Goal: Entertainment & Leisure: Consume media (video, audio)

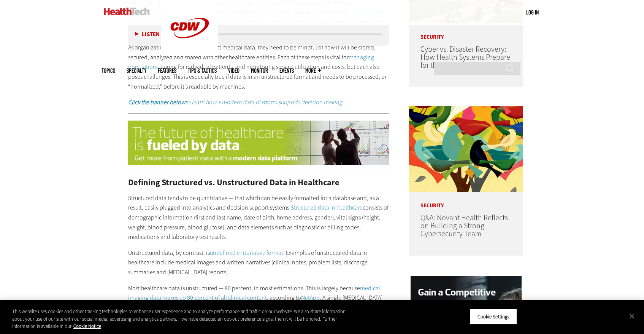
scroll to position [525, 0]
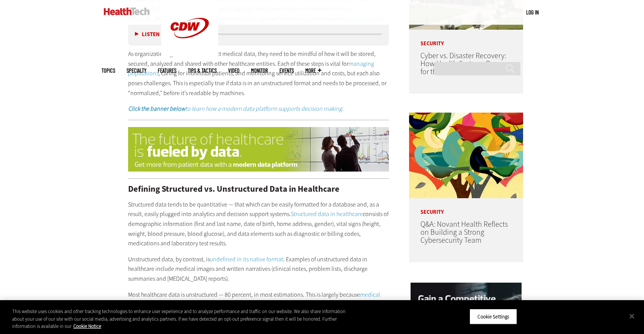
click at [137, 35] on button "Listen" at bounding box center [147, 35] width 25 height 6
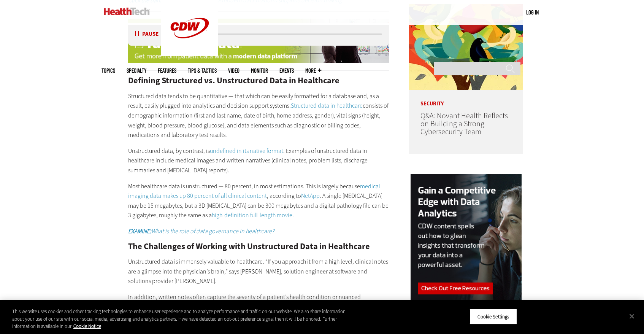
scroll to position [634, 0]
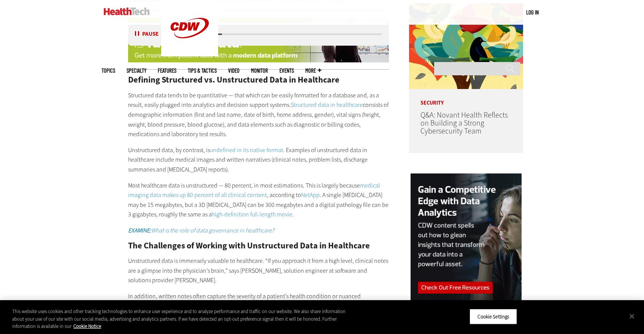
click at [136, 32] on button "Pause" at bounding box center [147, 35] width 24 height 6
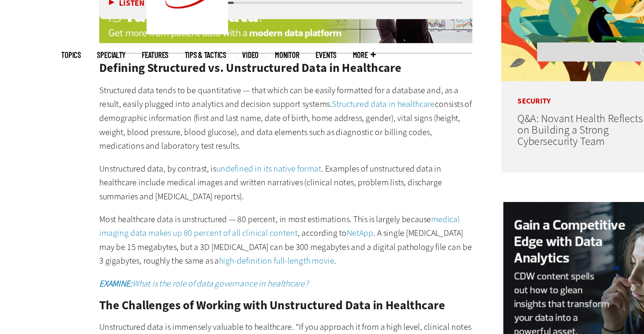
click at [137, 35] on button "Listen" at bounding box center [147, 35] width 25 height 6
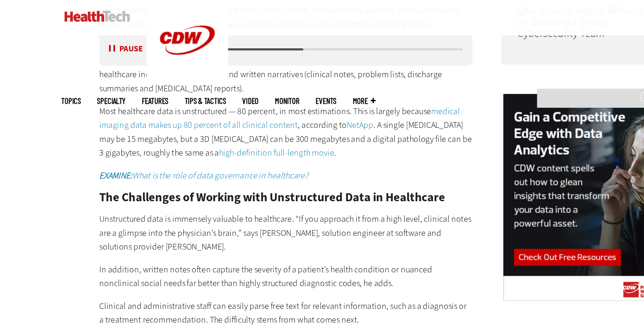
scroll to position [687, 0]
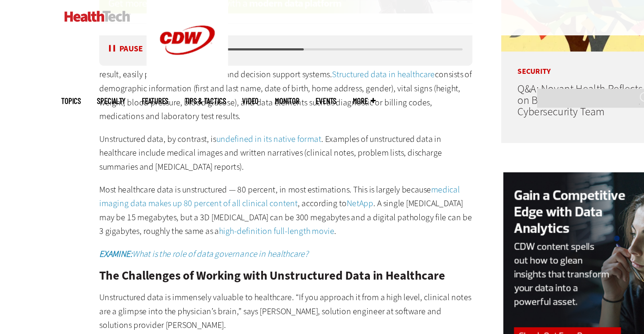
click at [137, 32] on button "Pause" at bounding box center [147, 35] width 24 height 6
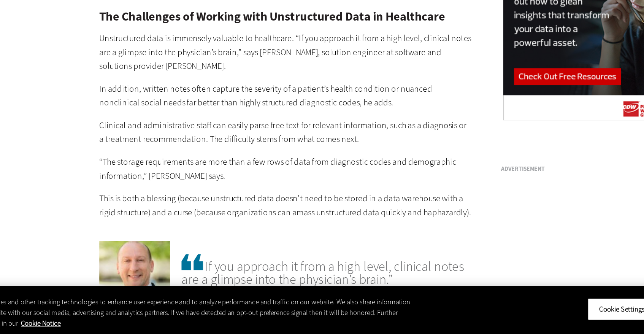
scroll to position [769, 0]
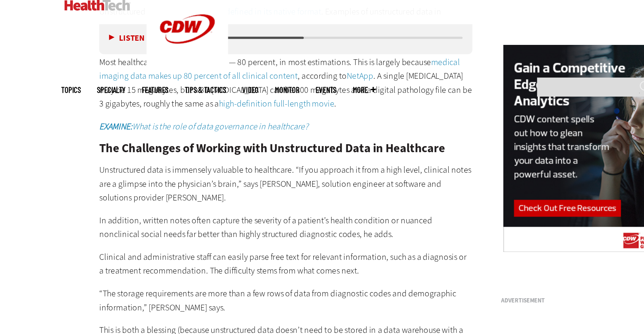
click at [139, 35] on button "Listen" at bounding box center [147, 35] width 25 height 6
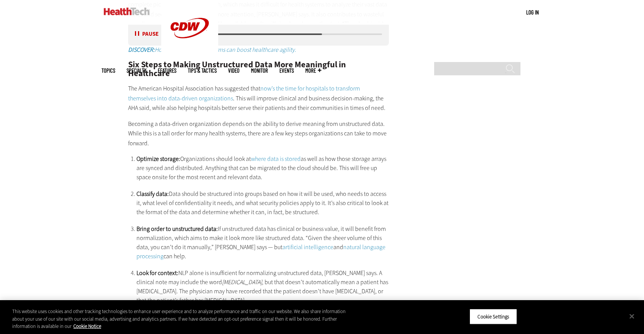
scroll to position [1277, 0]
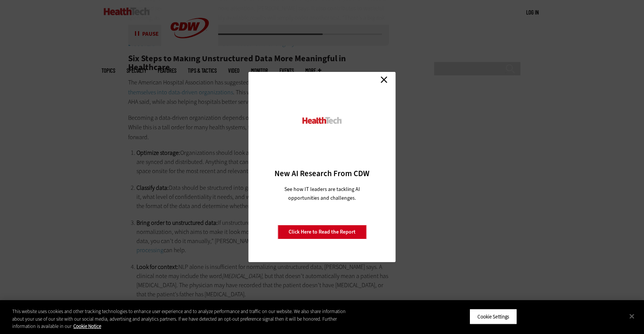
click at [385, 78] on link "Close" at bounding box center [383, 79] width 11 height 11
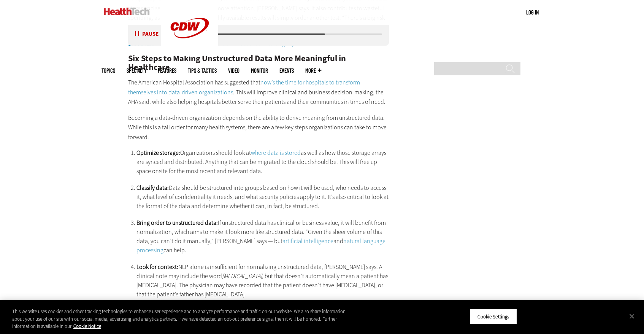
click at [138, 33] on button "Pause" at bounding box center [147, 35] width 24 height 6
click at [137, 37] on button "Listen" at bounding box center [147, 35] width 25 height 6
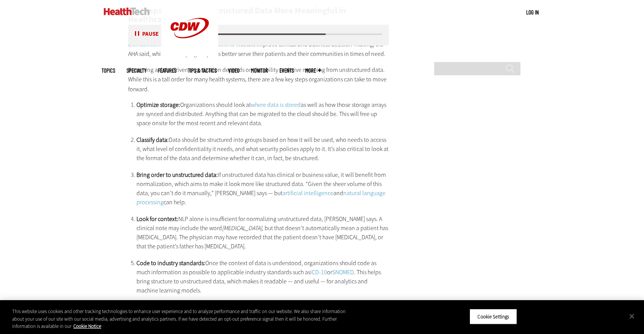
scroll to position [1327, 0]
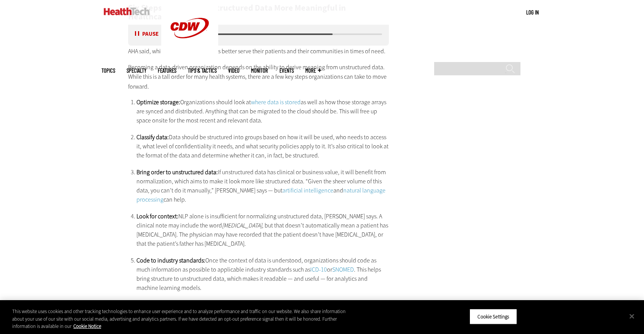
click at [139, 36] on button "Pause" at bounding box center [147, 35] width 24 height 6
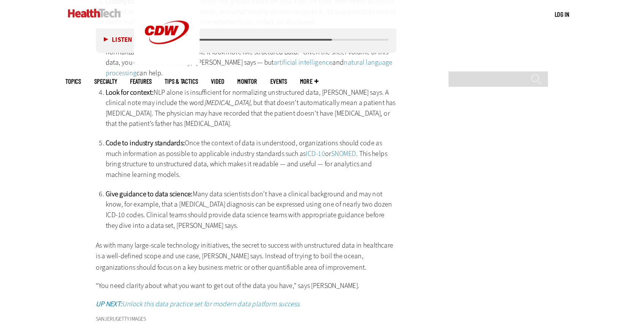
scroll to position [1430, 0]
